Goal: Book appointment/travel/reservation

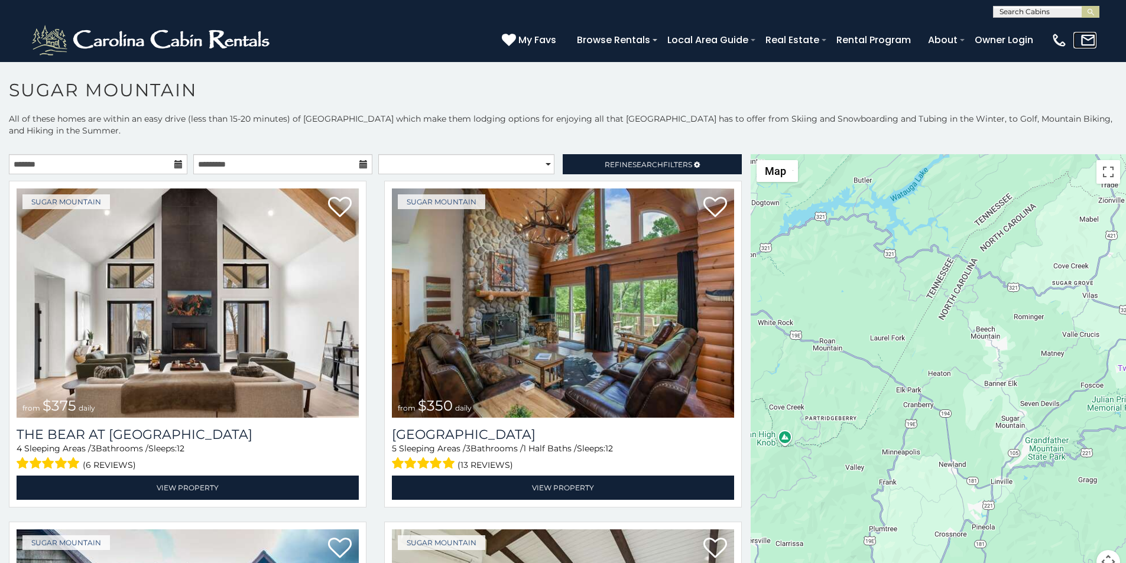
click at [1091, 40] on link at bounding box center [1085, 40] width 23 height 17
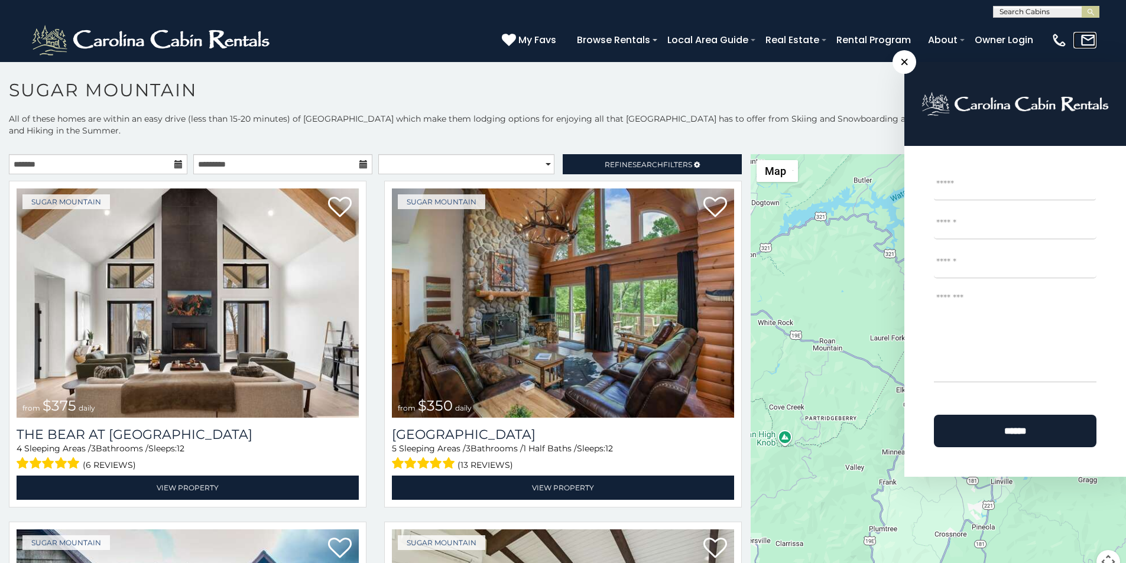
scroll to position [24, 0]
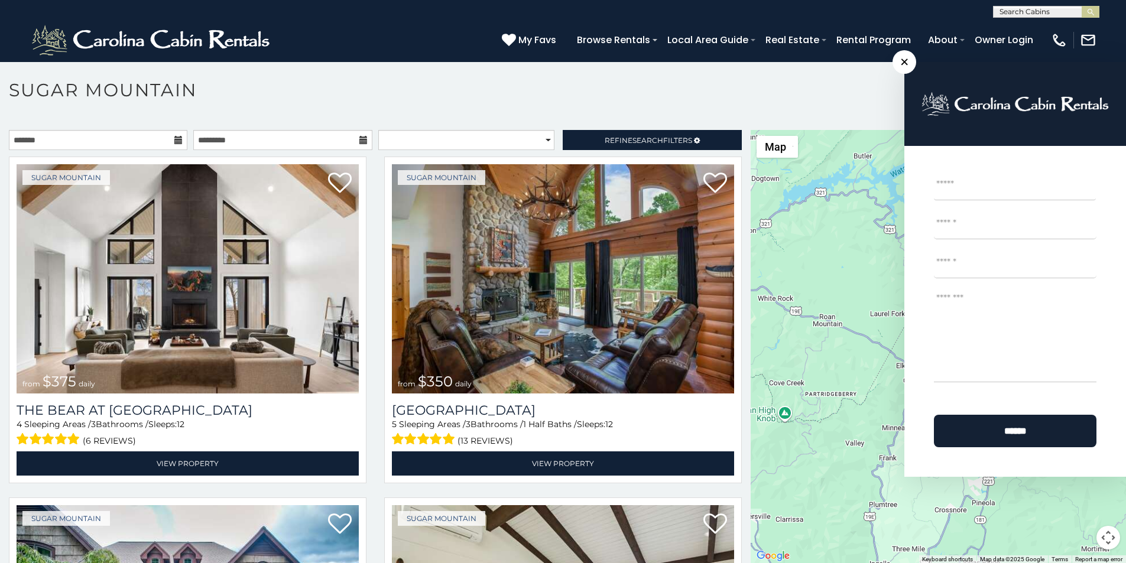
click at [455, 561] on p at bounding box center [563, 353] width 1126 height 446
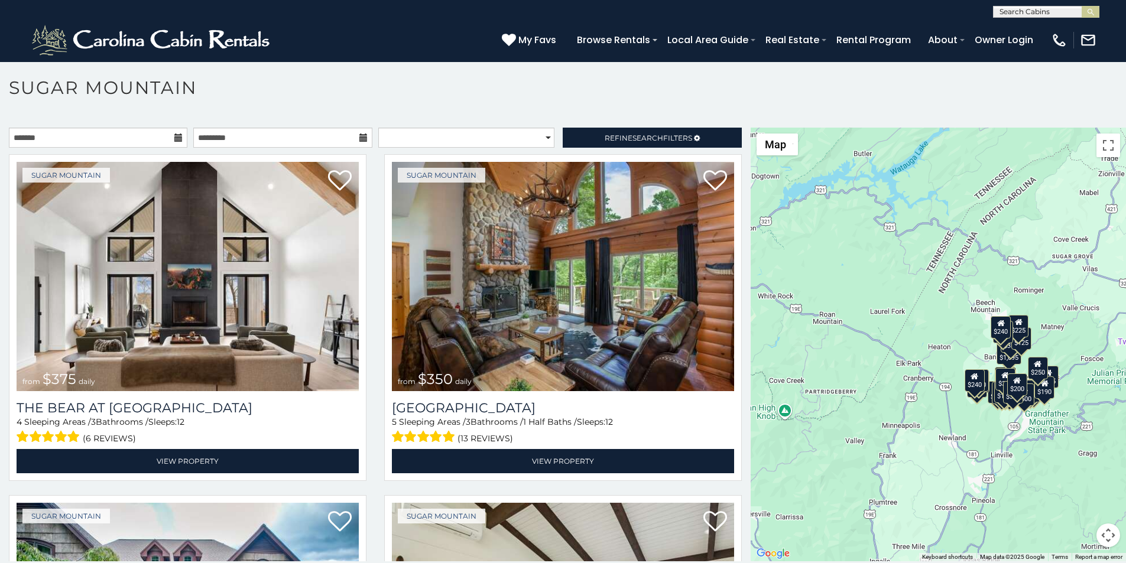
scroll to position [5, 0]
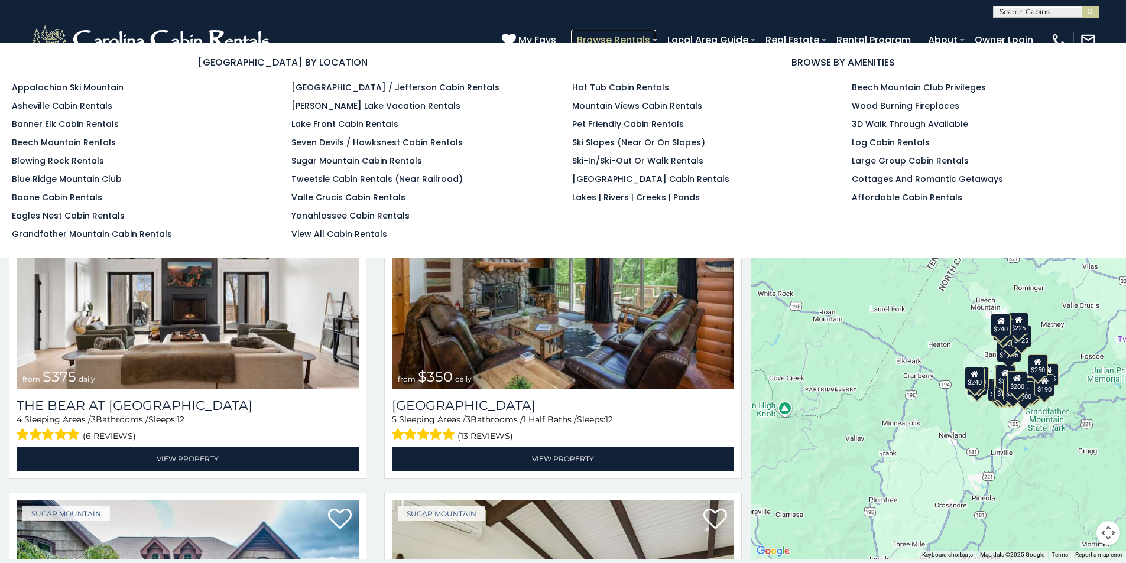
click at [656, 34] on link "Browse Rentals" at bounding box center [613, 40] width 85 height 21
